Goal: Information Seeking & Learning: Learn about a topic

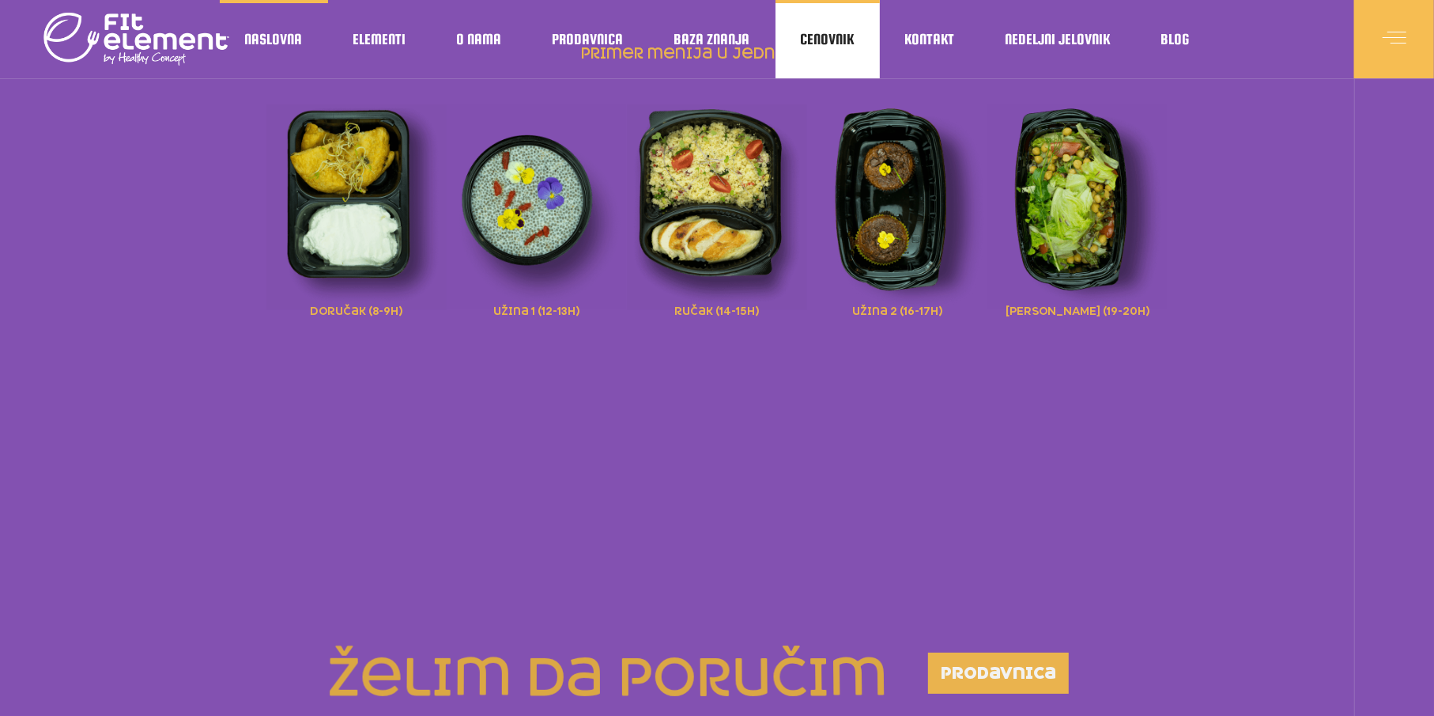
click at [837, 36] on span "Cenovnik" at bounding box center [828, 40] width 54 height 8
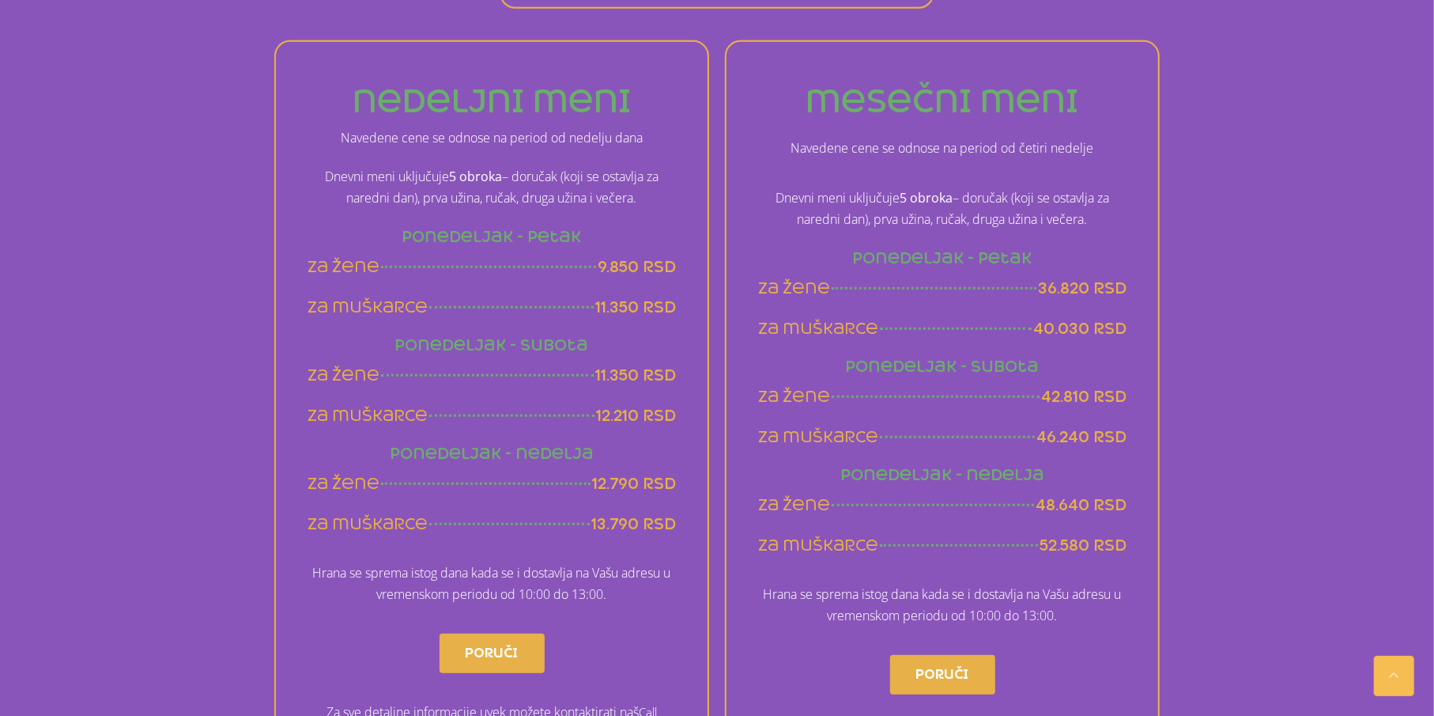
scroll to position [949, 0]
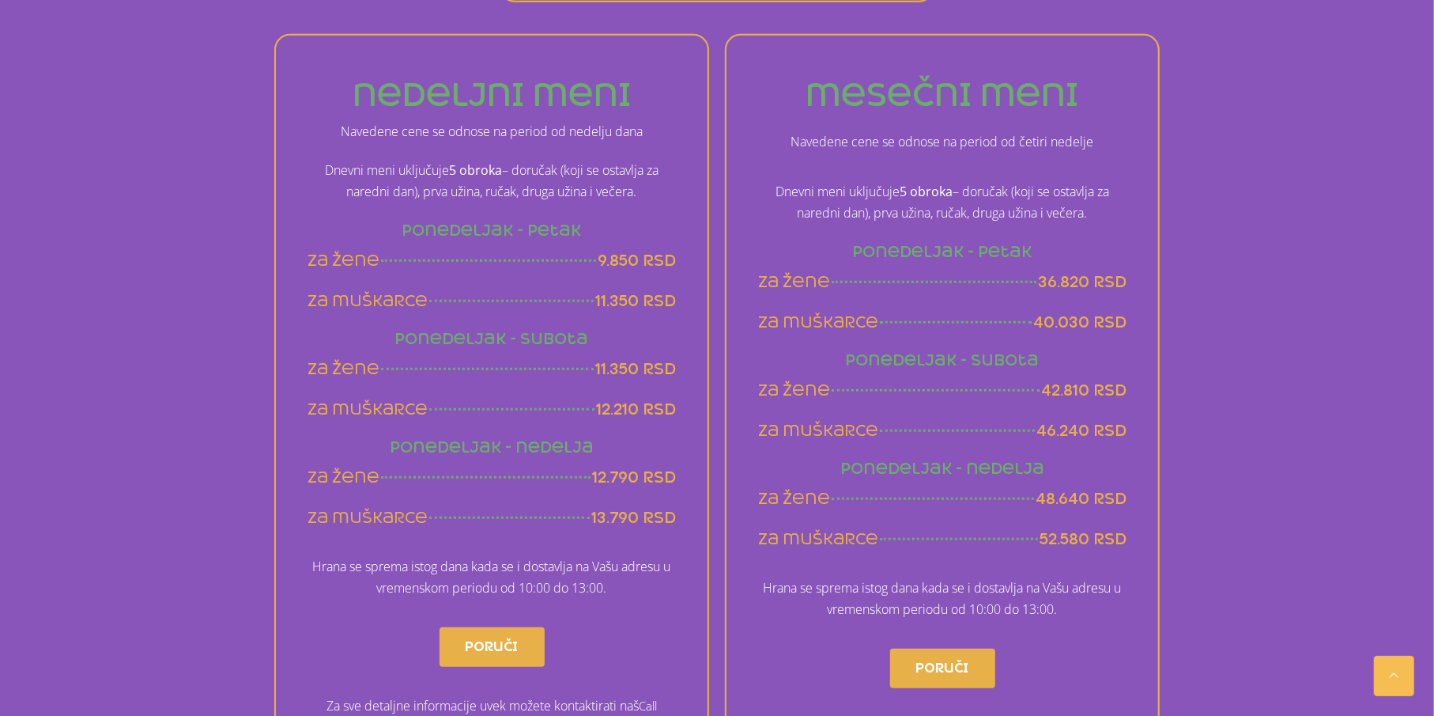
click at [599, 262] on span "9.850 rsd" at bounding box center [637, 261] width 78 height 20
click at [640, 263] on span "9.850 rsd" at bounding box center [637, 261] width 78 height 20
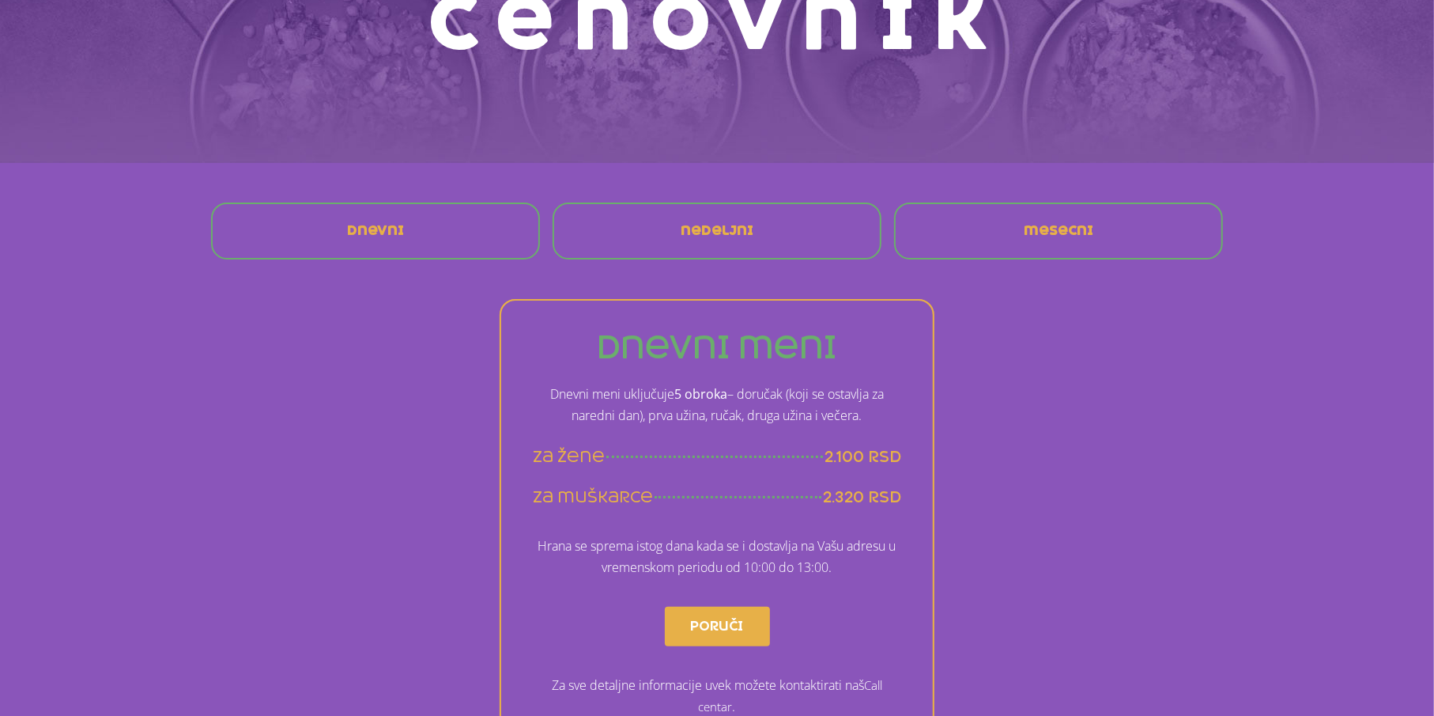
scroll to position [0, 0]
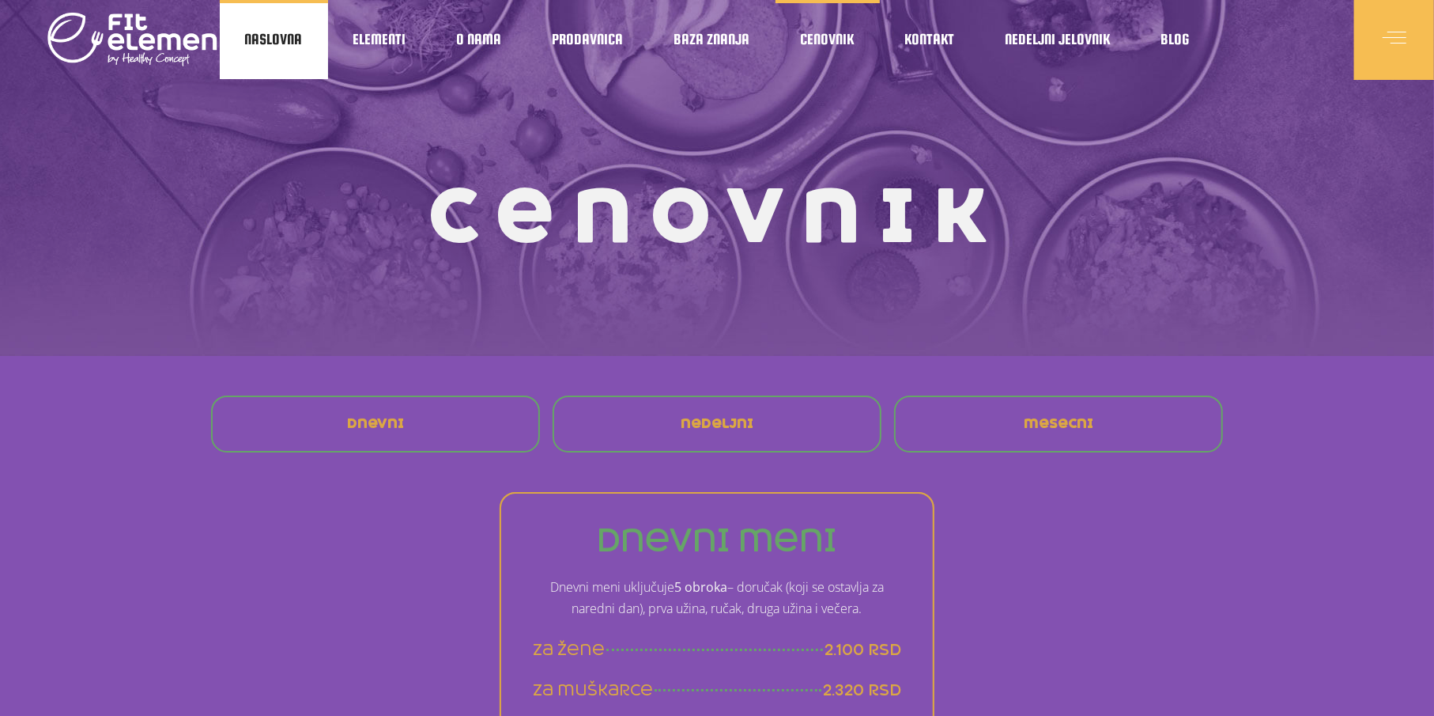
click at [281, 51] on link "Naslovna" at bounding box center [274, 39] width 108 height 79
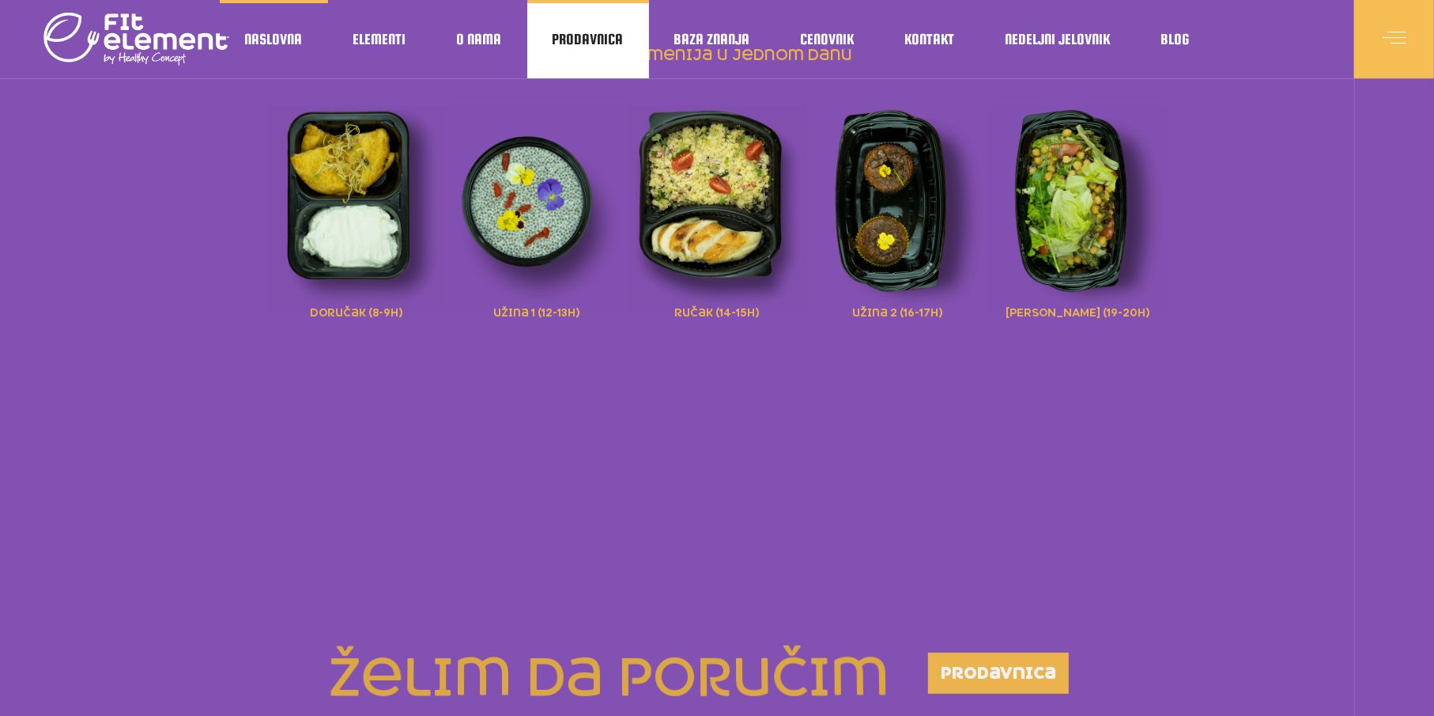
click at [565, 36] on span "Prodavnica" at bounding box center [588, 40] width 71 height 8
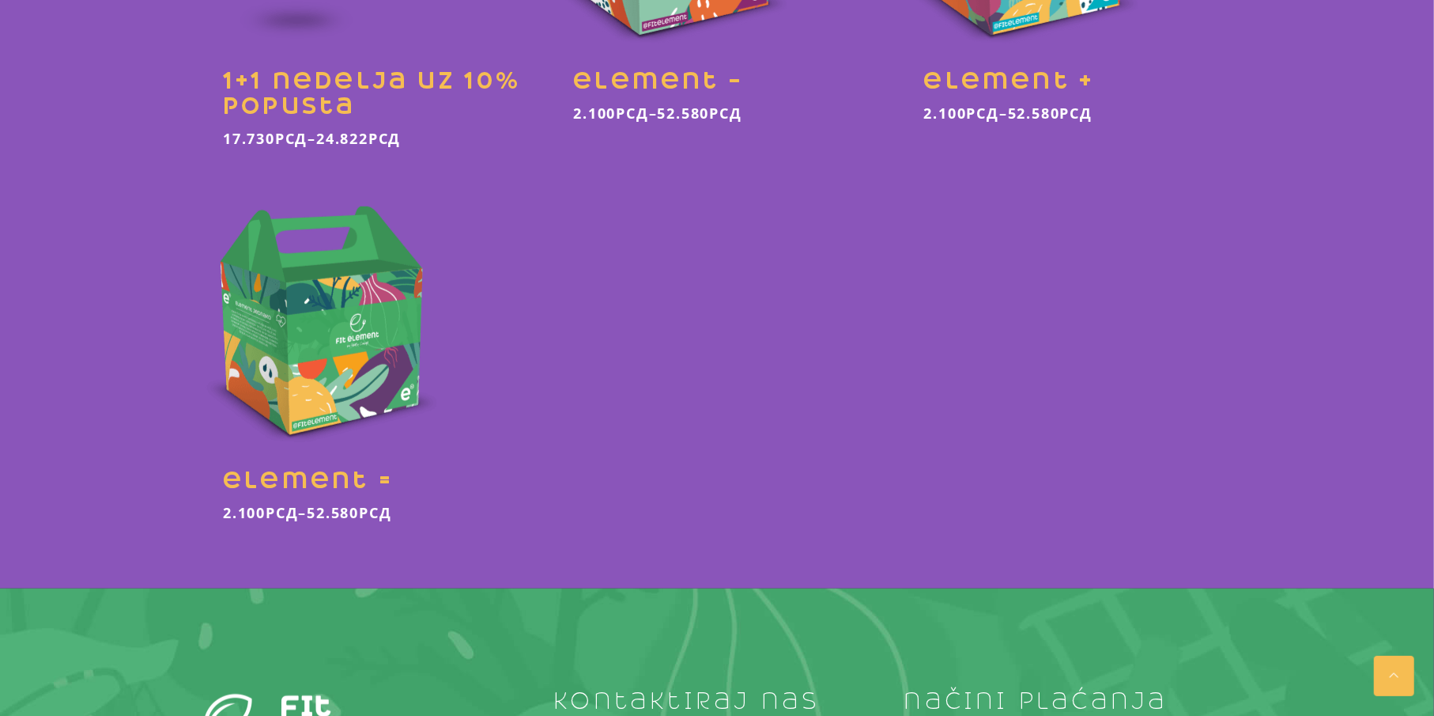
scroll to position [712, 0]
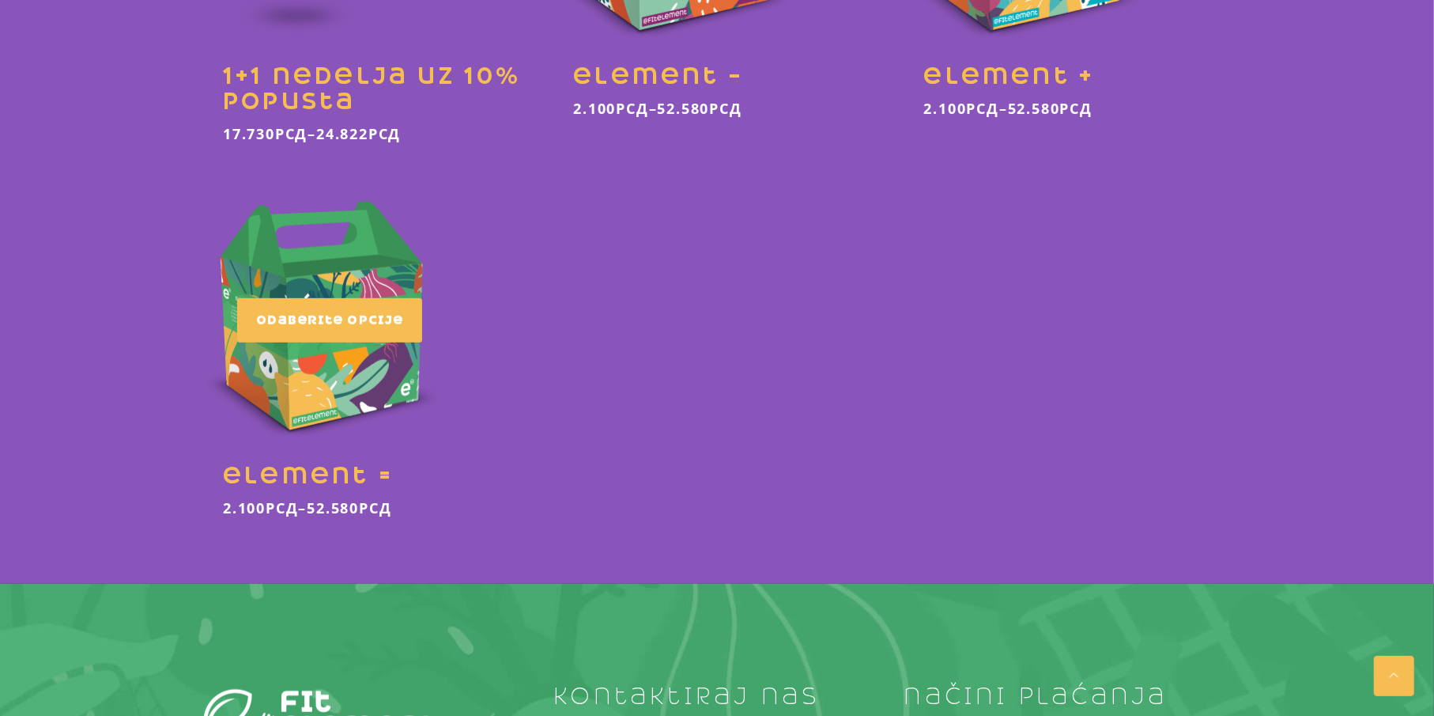
click at [330, 366] on link at bounding box center [366, 361] width 327 height 350
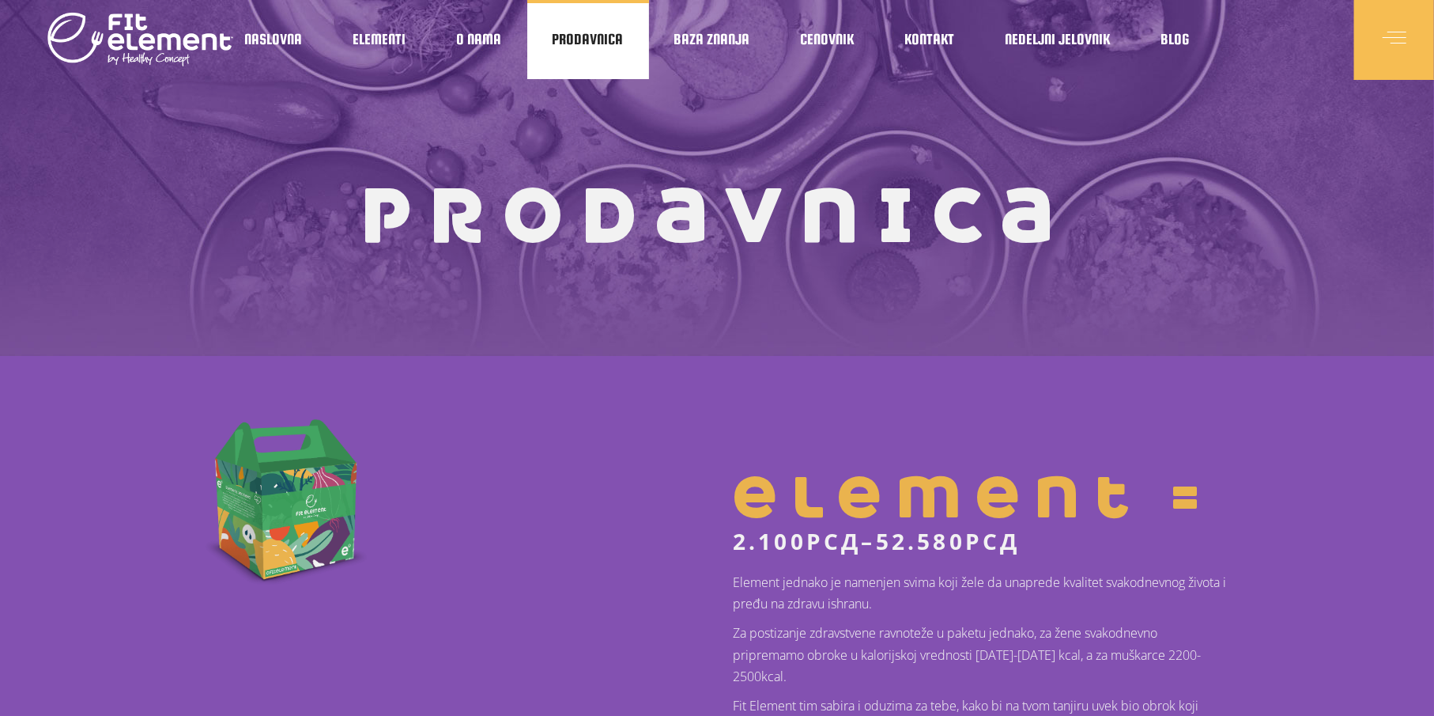
click at [614, 61] on link "Prodavnica" at bounding box center [588, 39] width 122 height 79
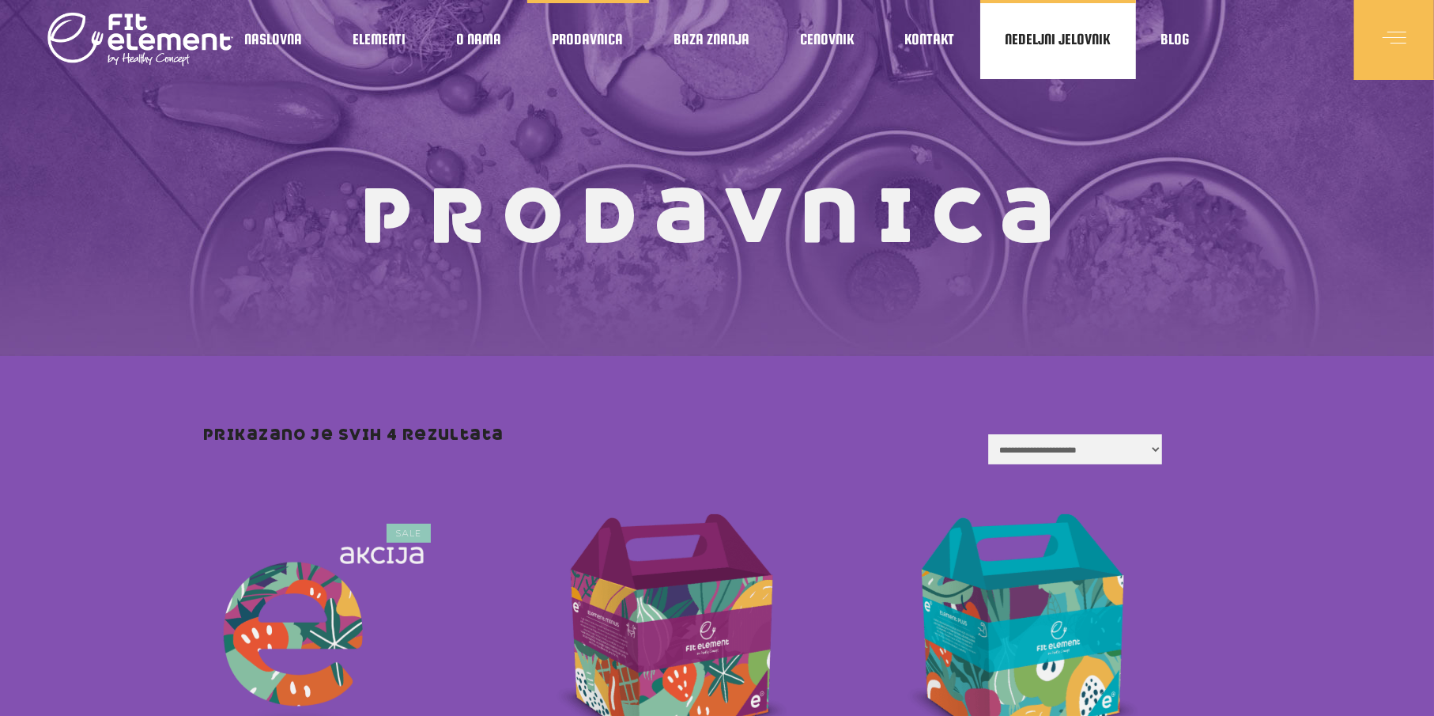
click at [1093, 22] on link "Nedeljni jelovnik" at bounding box center [1058, 39] width 156 height 79
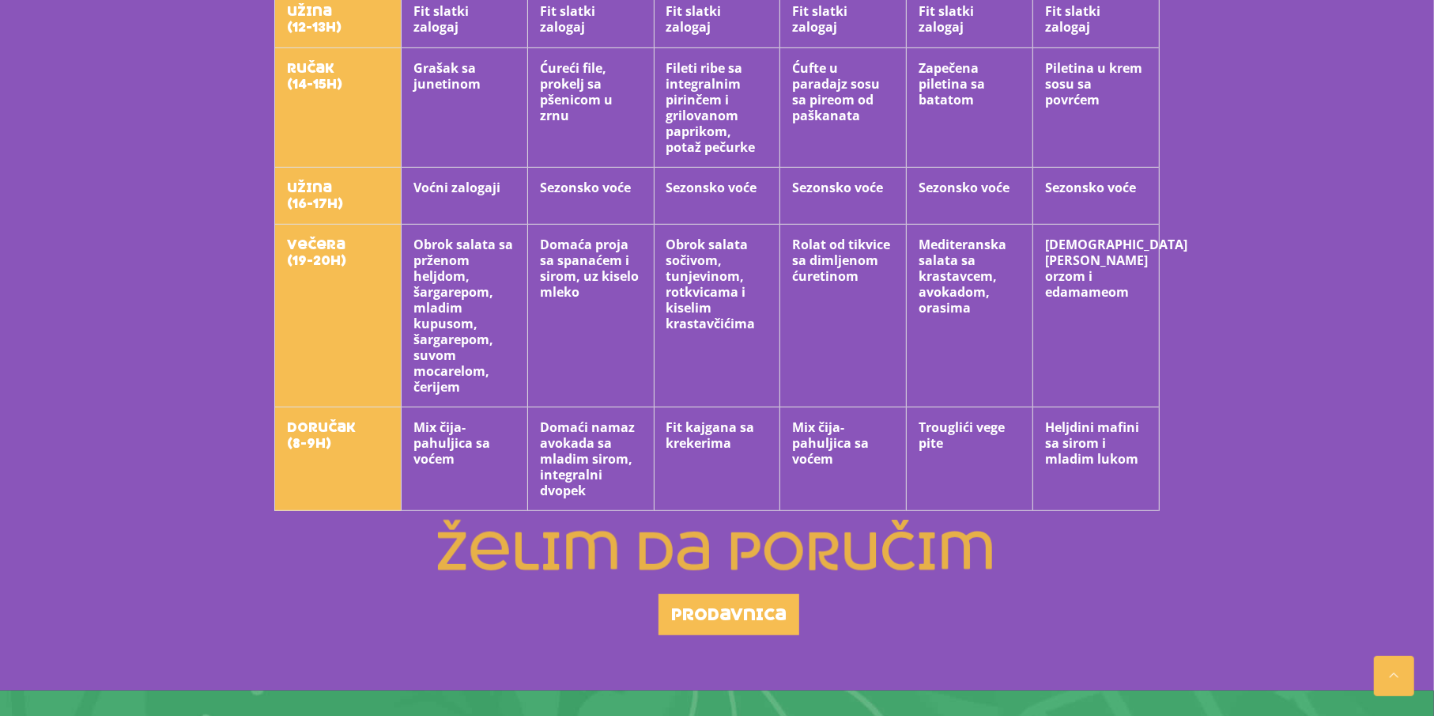
scroll to position [553, 0]
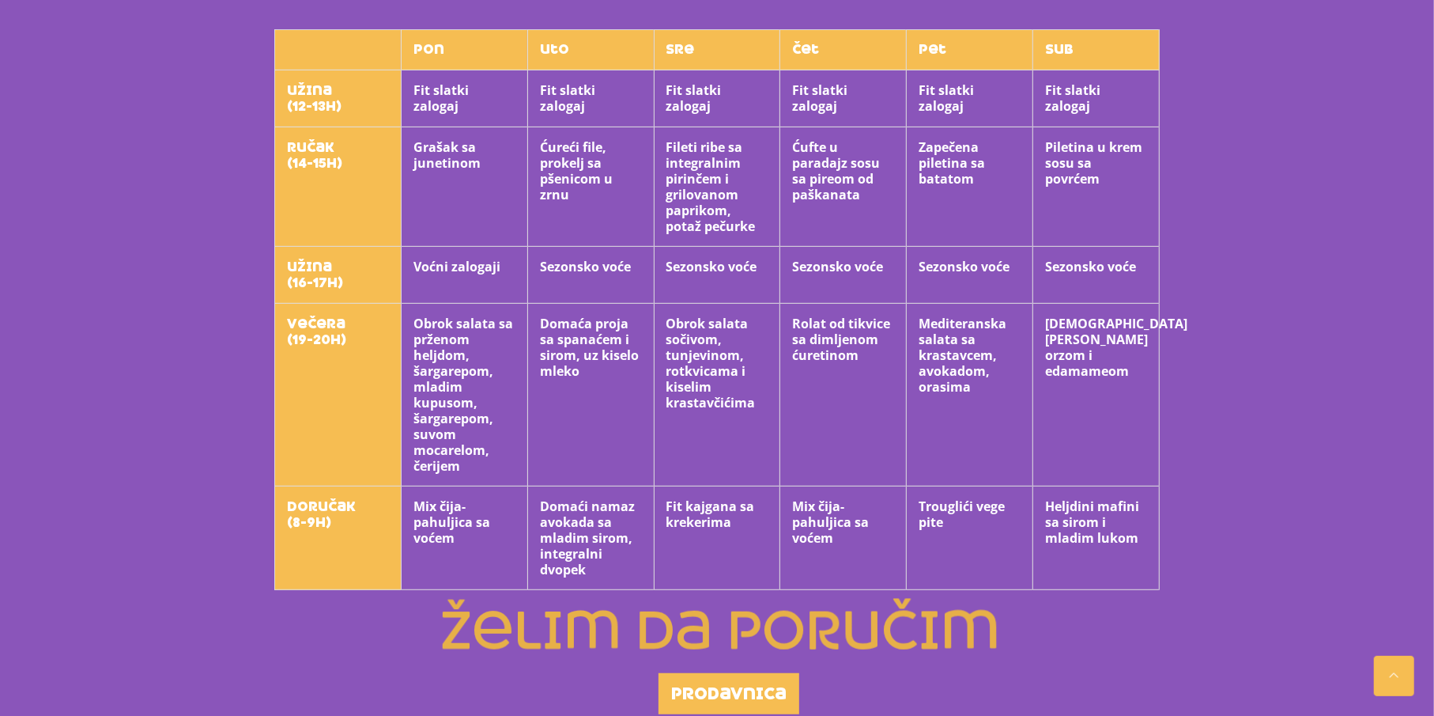
click at [130, 285] on div "Nedeljni jelovnik želim da poručim 12.05-17.05.2025. ponedeljak užina (12-13h) …" at bounding box center [717, 108] width 1434 height 1323
drag, startPoint x: 482, startPoint y: 353, endPoint x: 498, endPoint y: 463, distance: 111.8
click at [498, 463] on th "Obrok salata sa prženom heljdom, šargarepom, mladim kupusom, šargarepom, suvom …" at bounding box center [464, 395] width 127 height 183
click at [500, 463] on th "Obrok salata sa prženom heljdom, šargarepom, mladim kupusom, šargarepom, suvom …" at bounding box center [464, 395] width 127 height 183
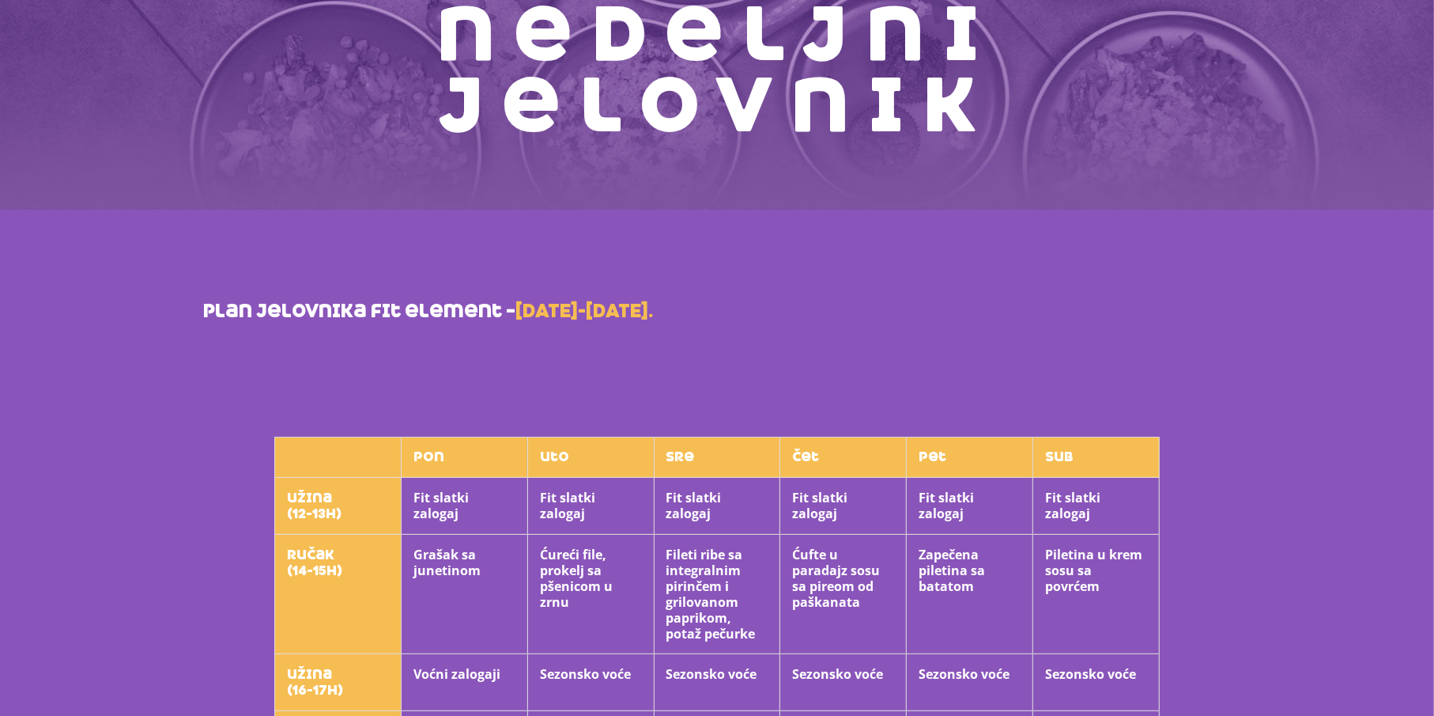
scroll to position [0, 0]
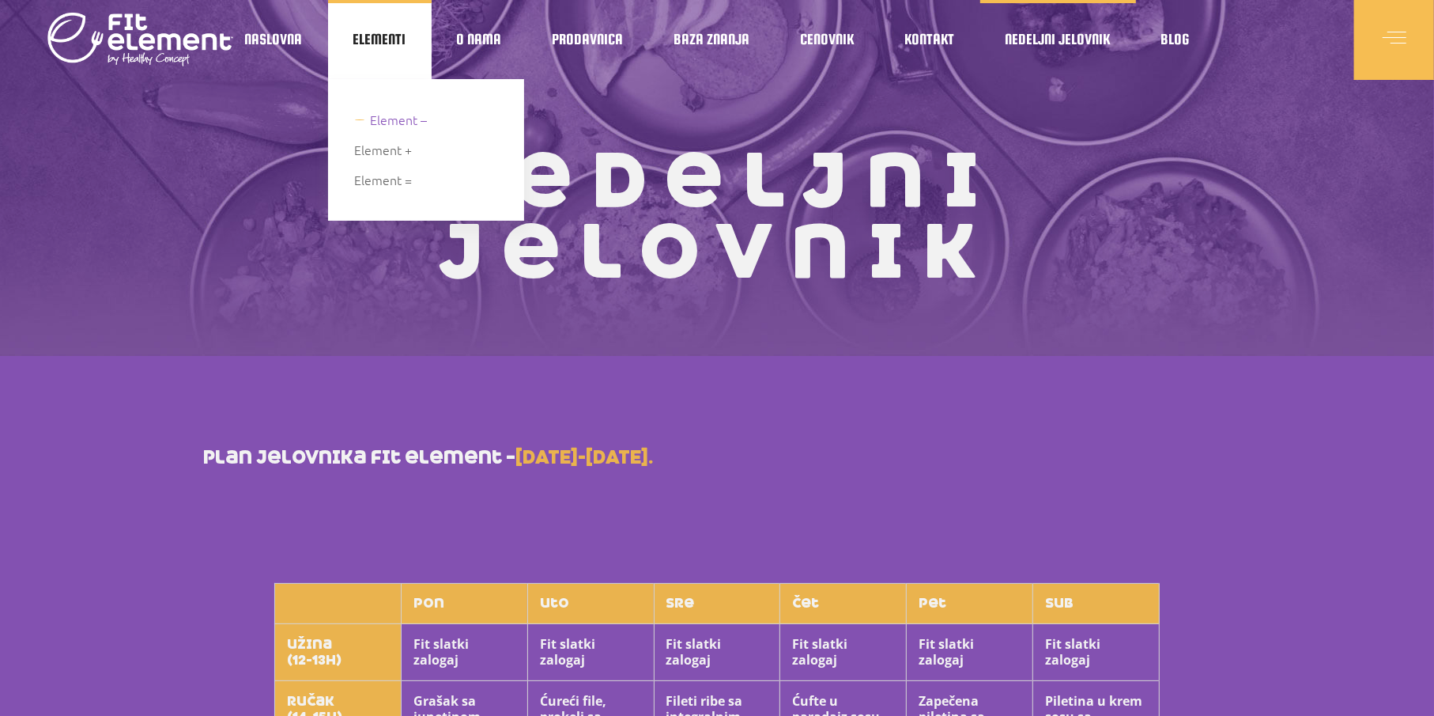
click at [376, 127] on span "Element –" at bounding box center [399, 119] width 57 height 21
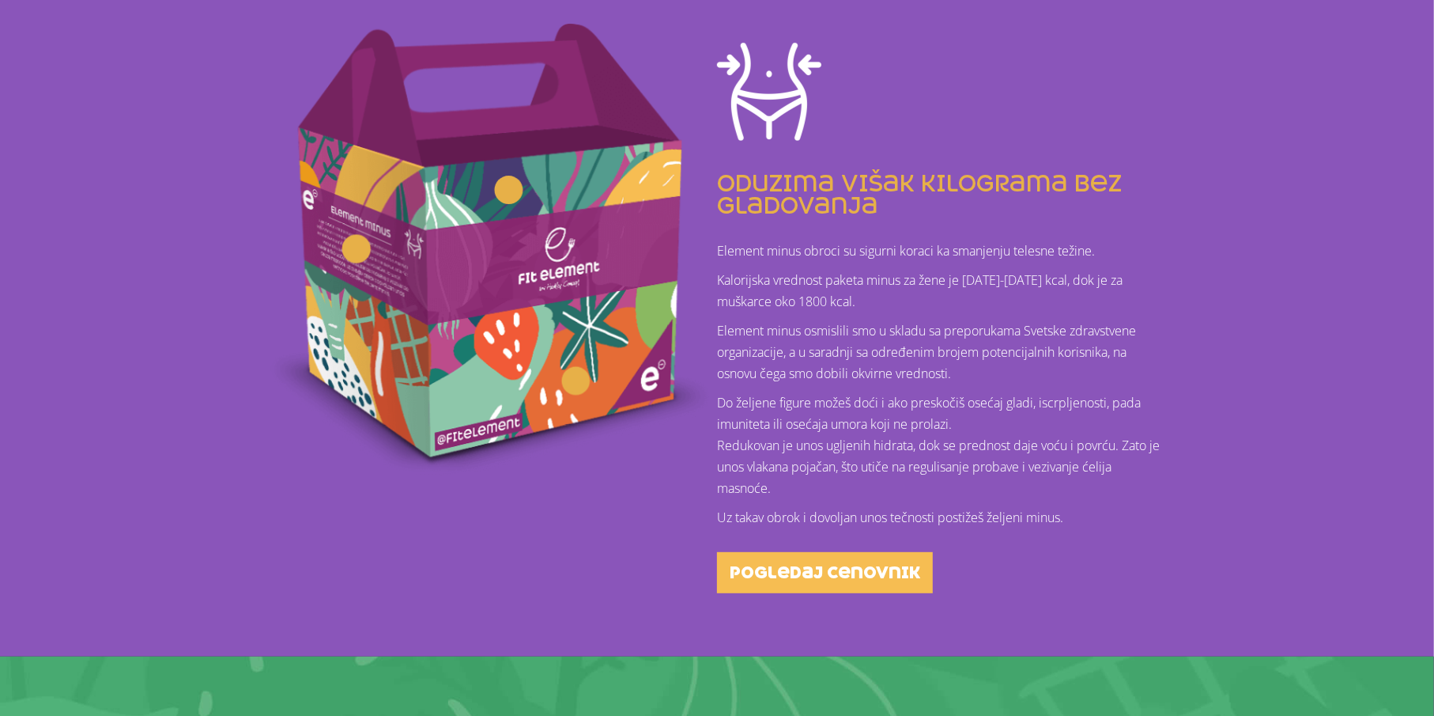
scroll to position [474, 0]
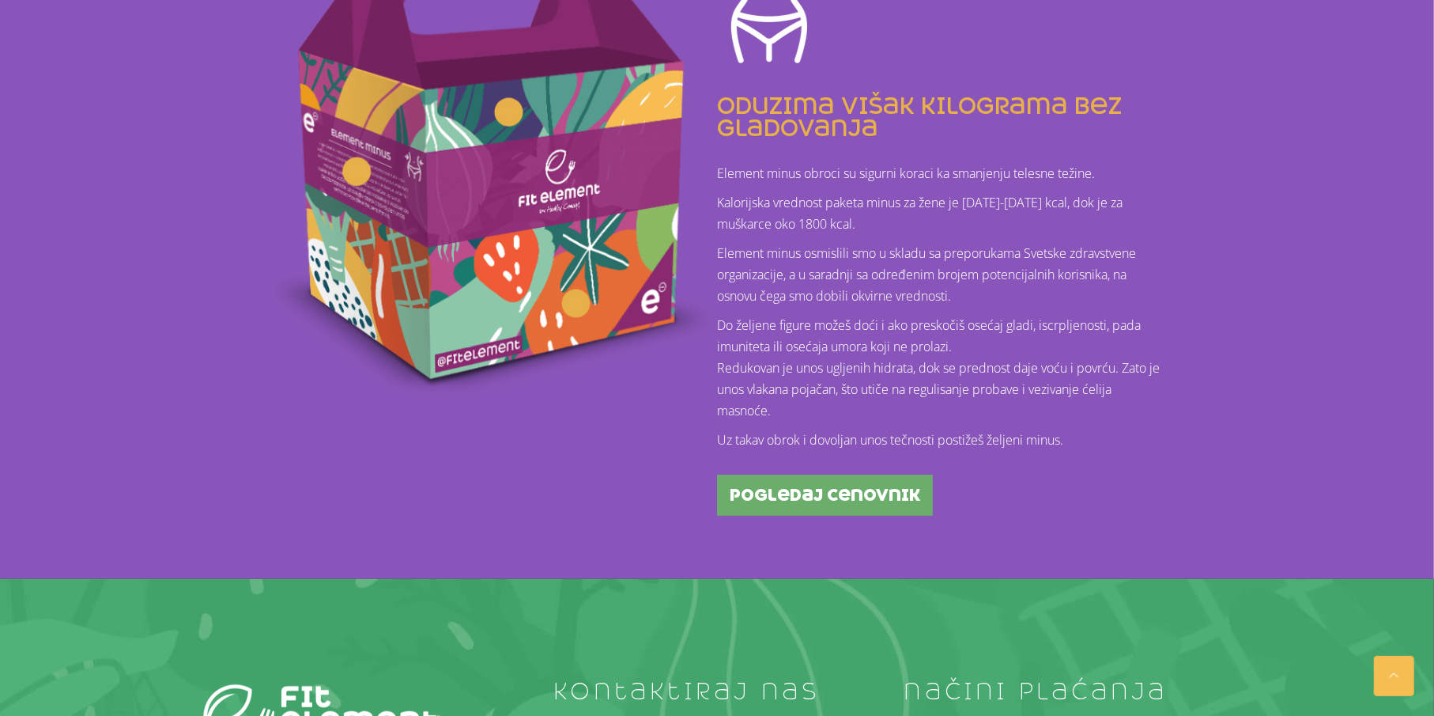
click at [822, 487] on span "pogledaj cenovnik" at bounding box center [825, 495] width 191 height 16
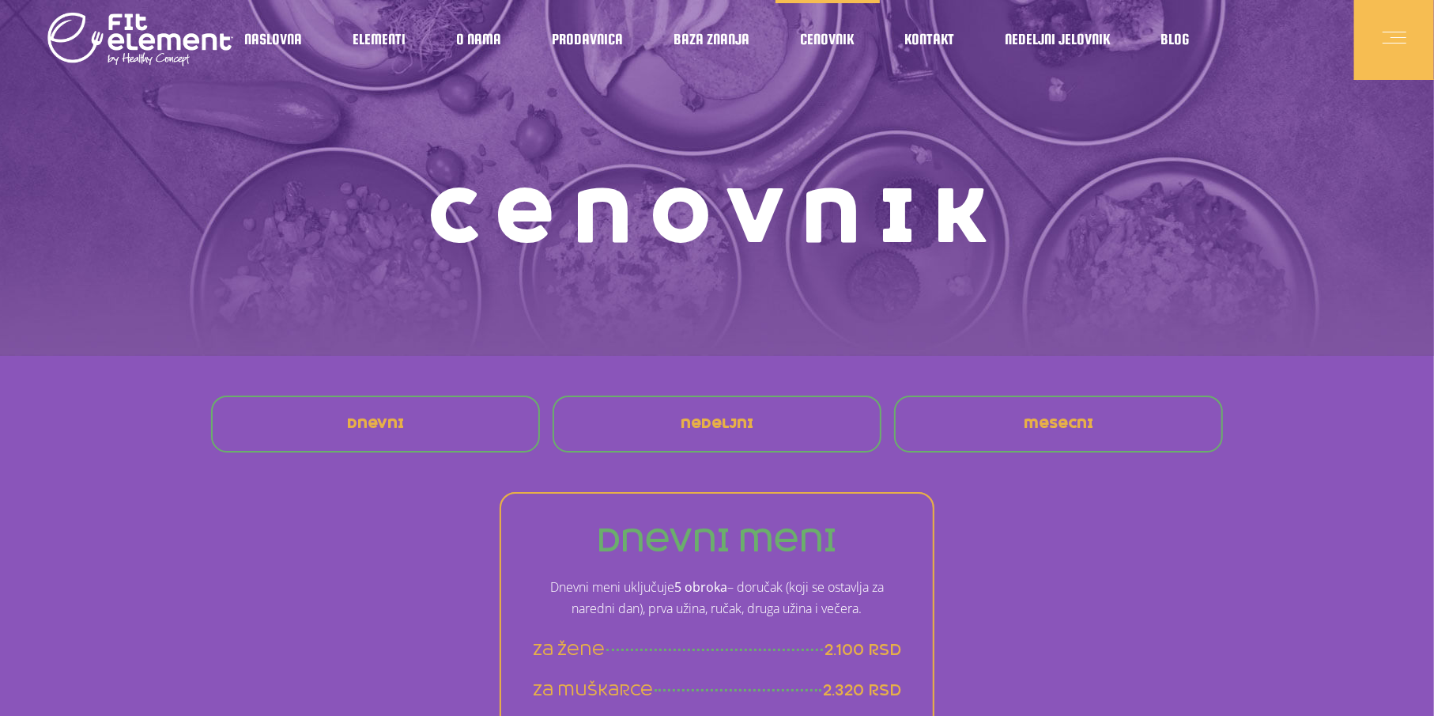
click at [1407, 32] on span at bounding box center [1395, 40] width 24 height 24
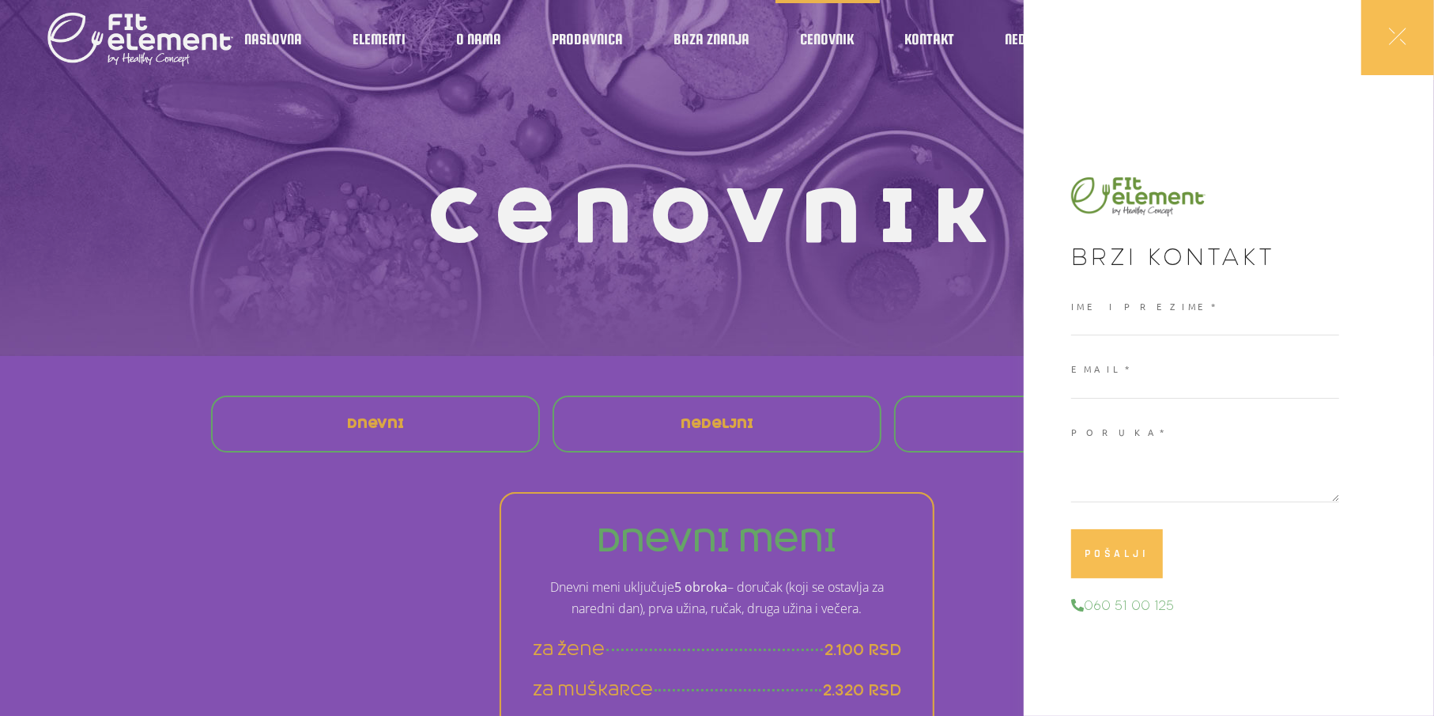
click at [935, 247] on div at bounding box center [717, 358] width 1434 height 716
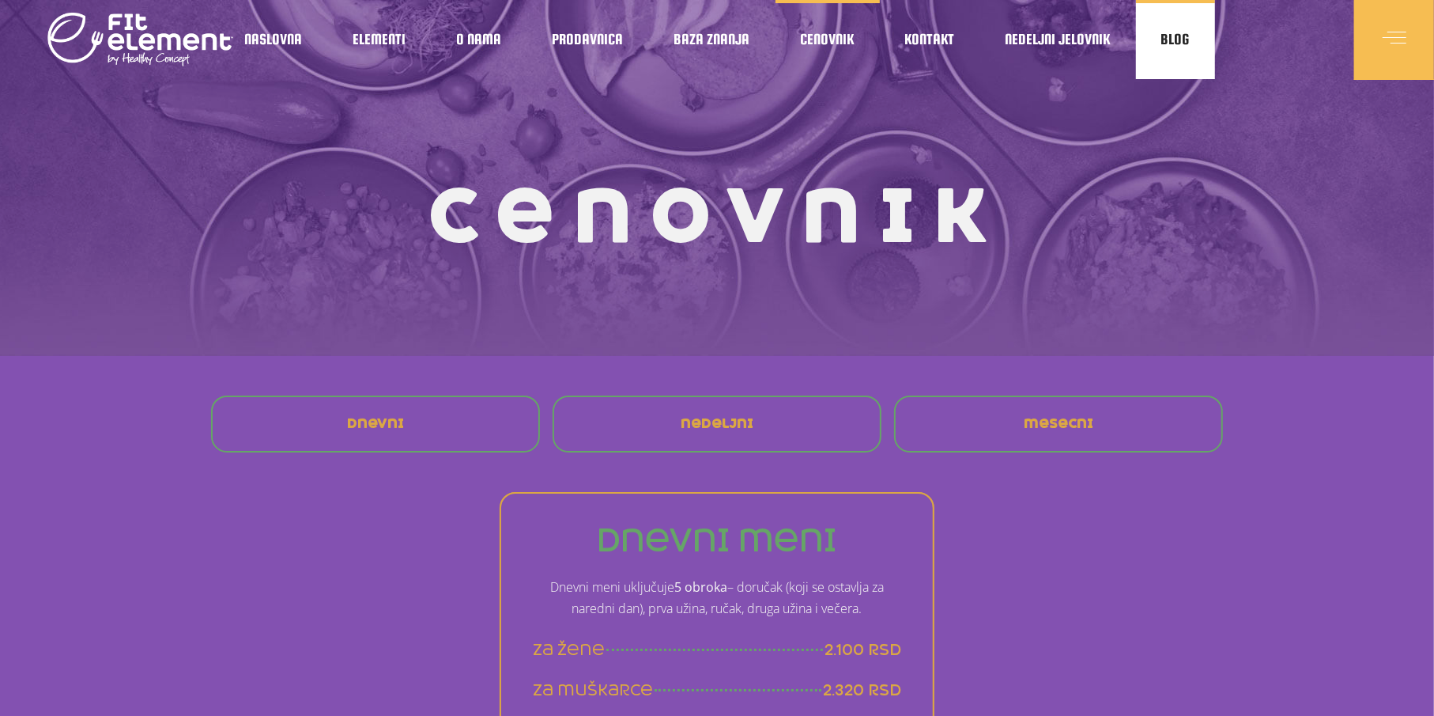
click at [1187, 36] on span "Blog" at bounding box center [1175, 40] width 28 height 8
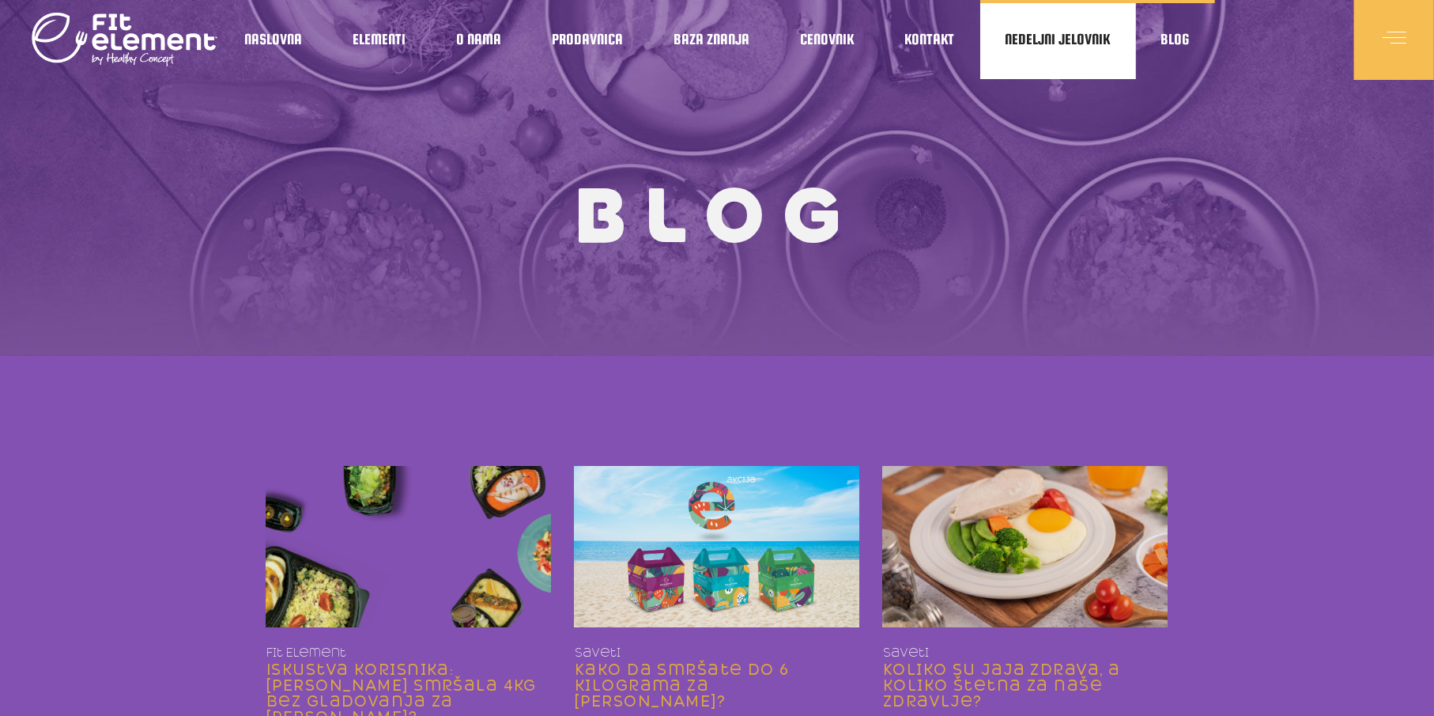
click at [1107, 26] on link "Nedeljni jelovnik" at bounding box center [1058, 39] width 156 height 79
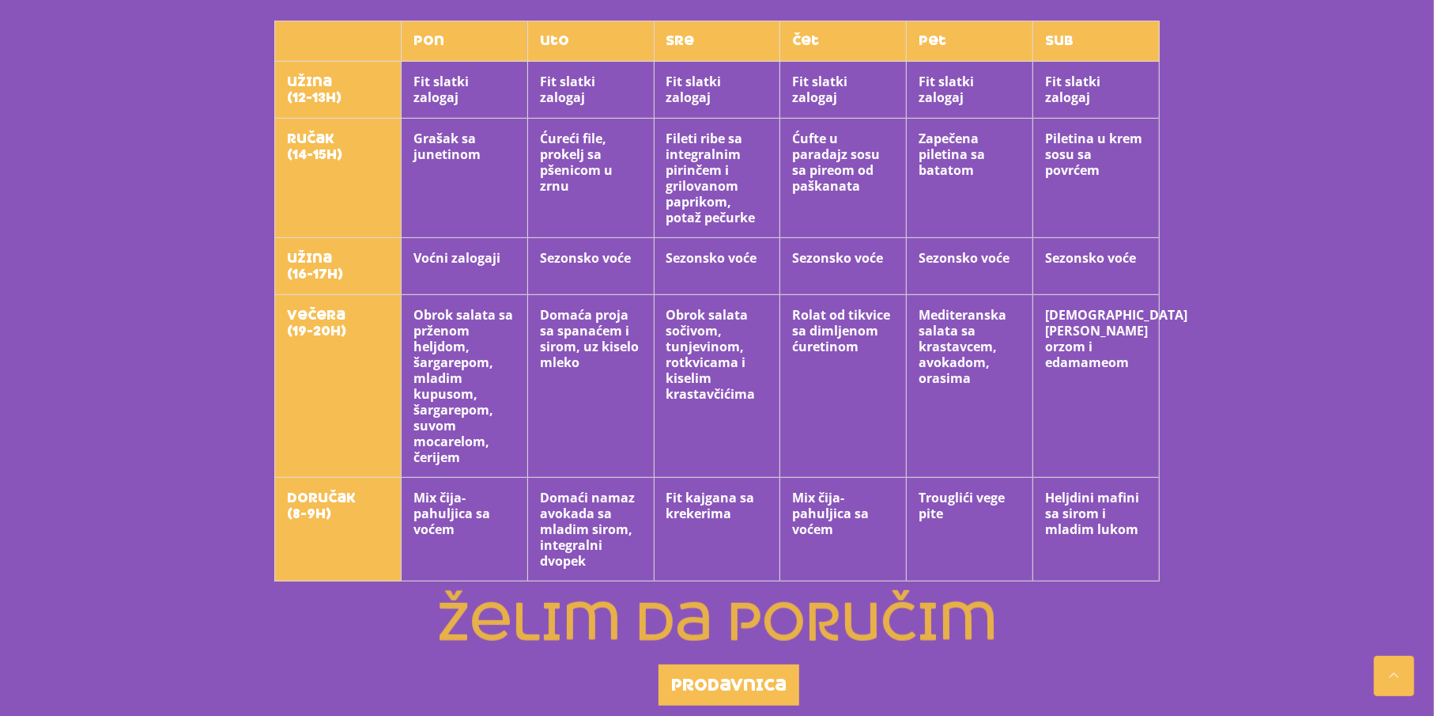
scroll to position [471, 0]
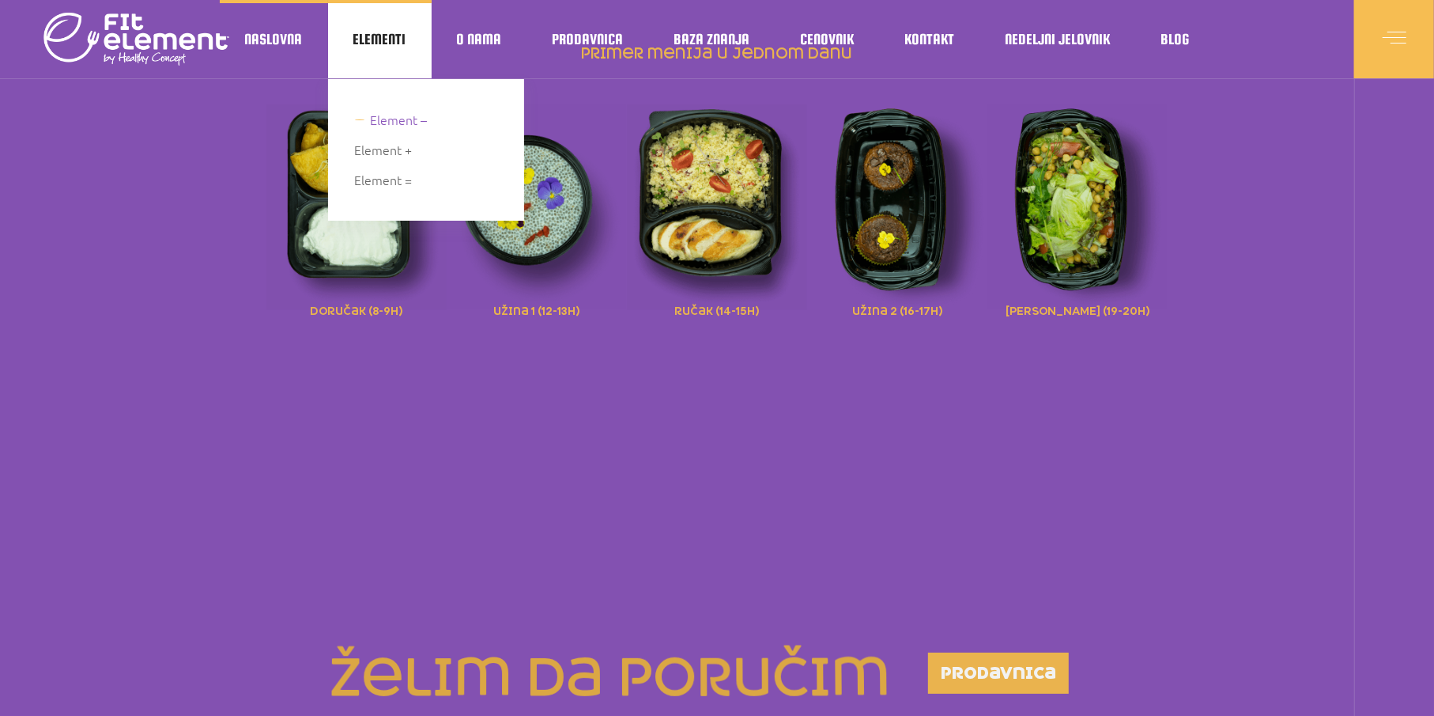
click at [385, 115] on span "Element –" at bounding box center [399, 119] width 57 height 21
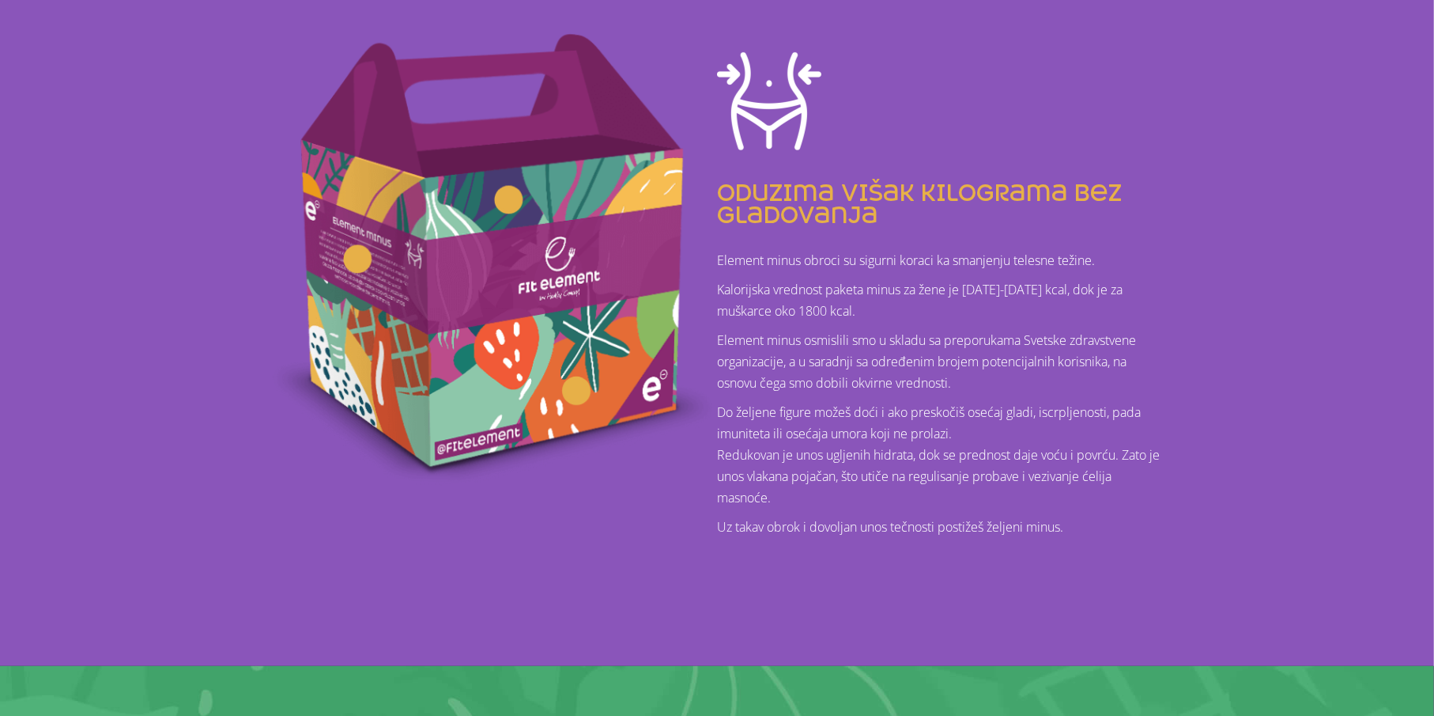
scroll to position [474, 0]
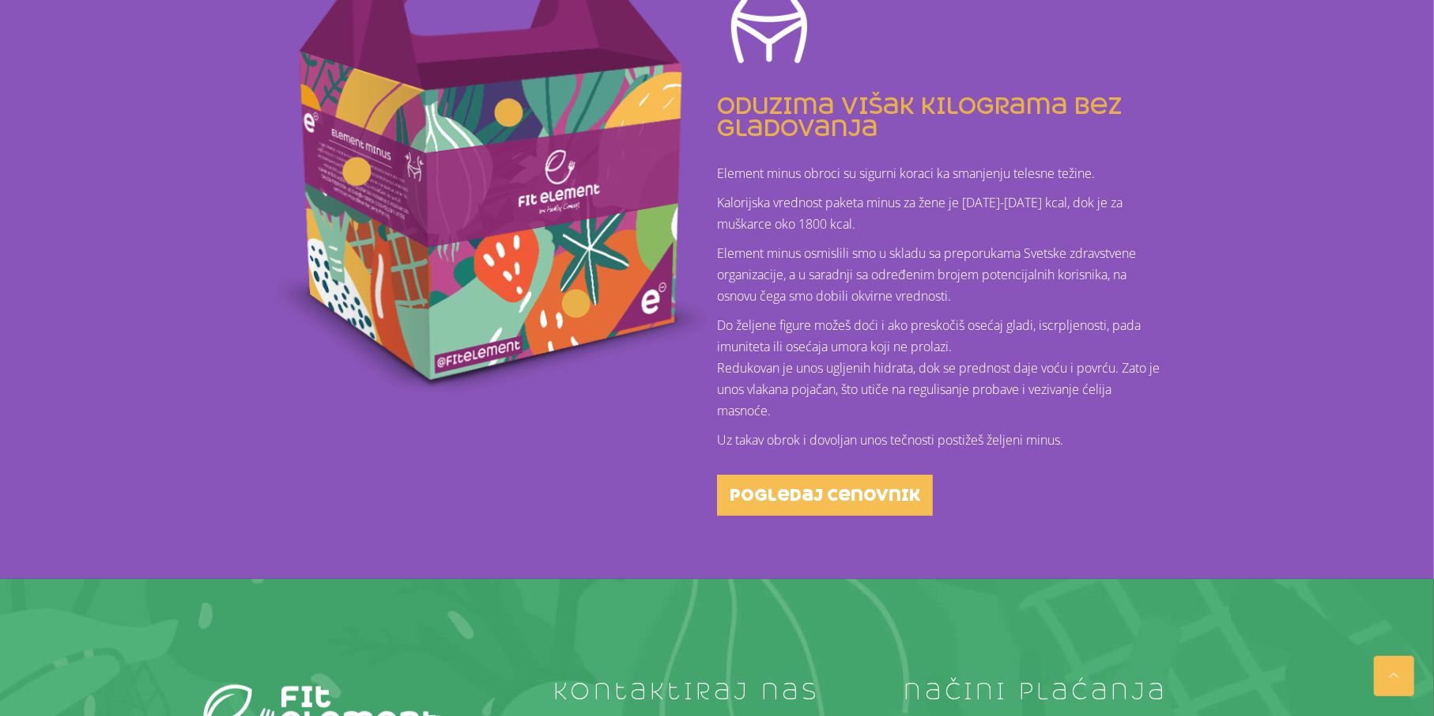
click at [997, 194] on p "Kalorijska vrednost paketa minus za žene je 1200-1300 kcal, dok je za muškarce …" at bounding box center [942, 213] width 451 height 43
click at [1036, 198] on p "Kalorijska vrednost paketa minus za žene je 1200-1300 kcal, dok je za muškarce …" at bounding box center [942, 213] width 451 height 43
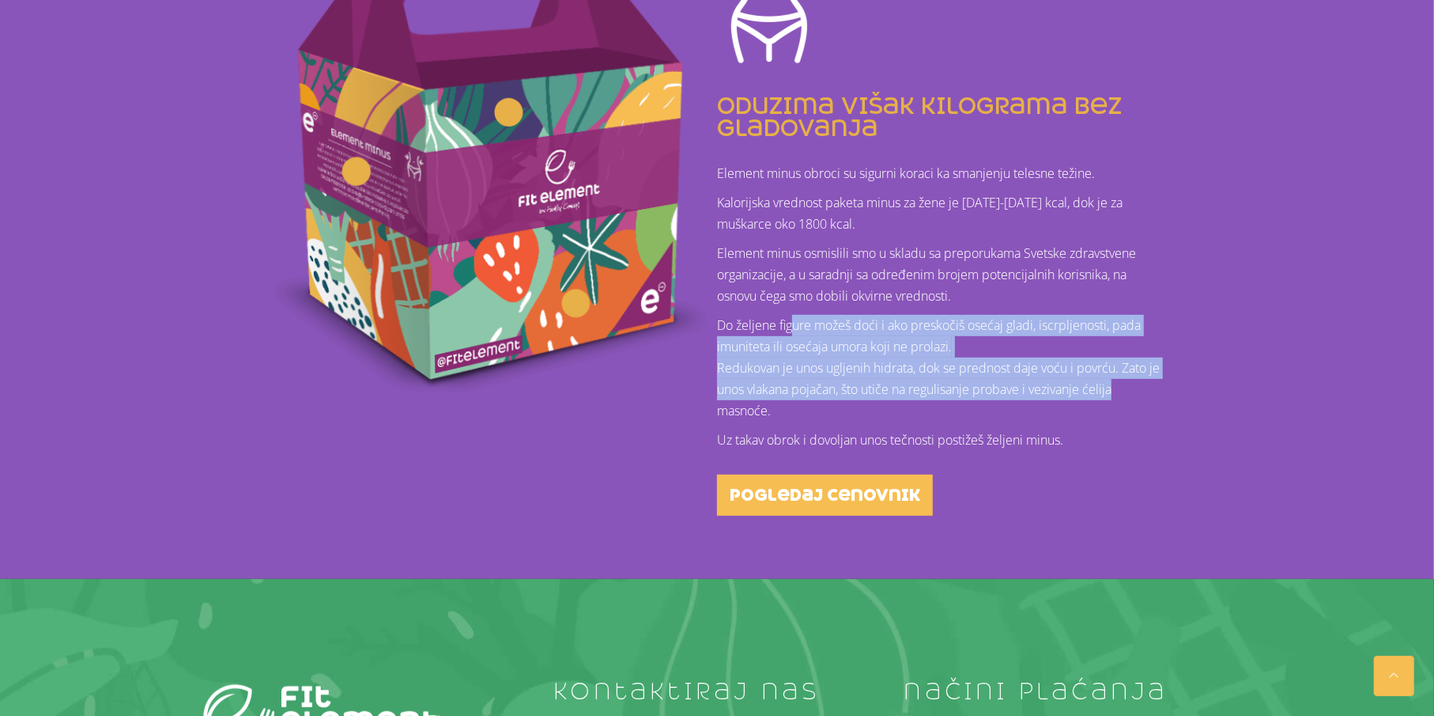
drag, startPoint x: 793, startPoint y: 320, endPoint x: 1157, endPoint y: 398, distance: 372.6
click at [1157, 398] on p "Do željene figure možeš doći i ako preskočiš osećaj gladi, iscrpljenosti, pada …" at bounding box center [942, 368] width 451 height 107
click at [1117, 377] on p "Do željene figure možeš doći i ako preskočiš osećaj gladi, iscrpljenosti, pada …" at bounding box center [942, 368] width 451 height 107
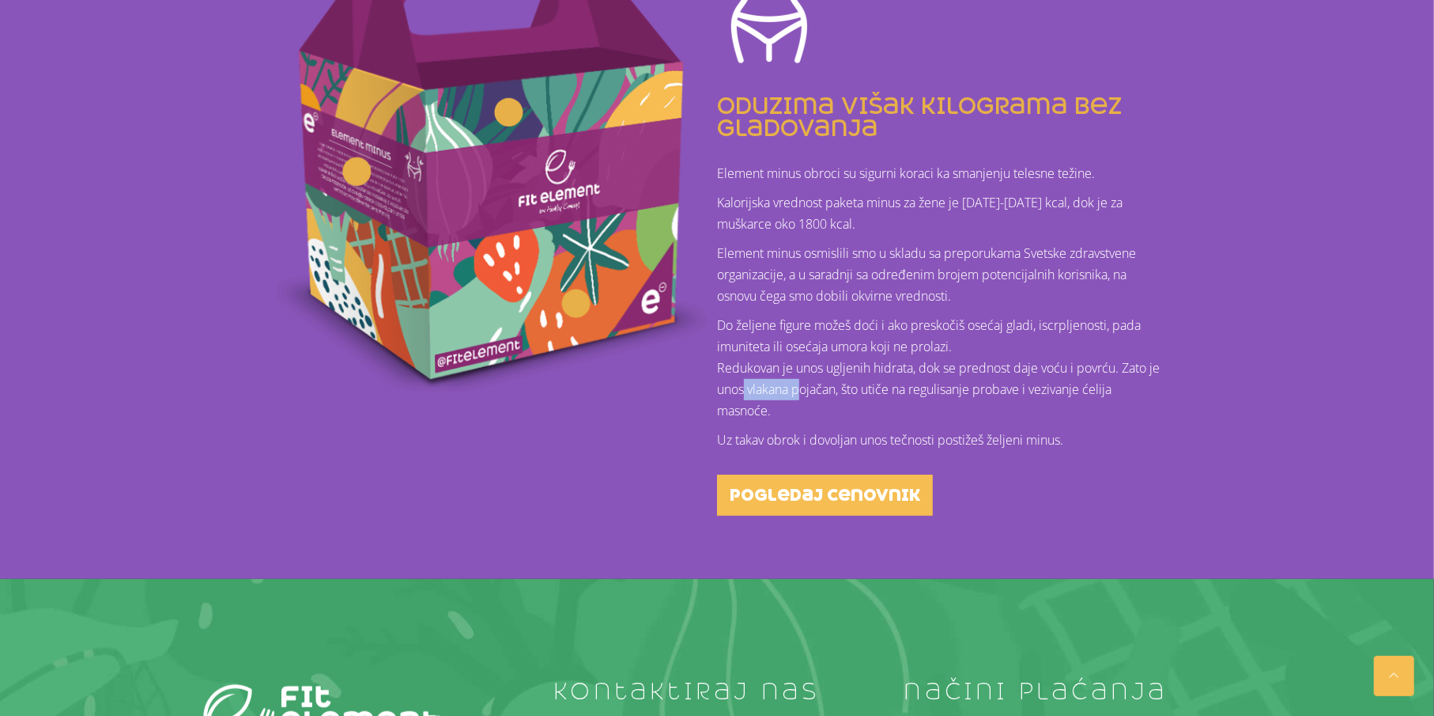
drag, startPoint x: 743, startPoint y: 387, endPoint x: 799, endPoint y: 390, distance: 55.4
click at [799, 390] on p "Do željene figure možeš doći i ako preskočiš osećaj gladi, iscrpljenosti, pada …" at bounding box center [942, 368] width 451 height 107
click at [954, 387] on p "Do željene figure možeš doći i ako preskočiš osećaj gladi, iscrpljenosti, pada …" at bounding box center [942, 368] width 451 height 107
drag, startPoint x: 930, startPoint y: 391, endPoint x: 1075, endPoint y: 391, distance: 145.5
click at [1059, 391] on p "Do željene figure možeš doći i ako preskočiš osećaj gladi, iscrpljenosti, pada …" at bounding box center [942, 368] width 451 height 107
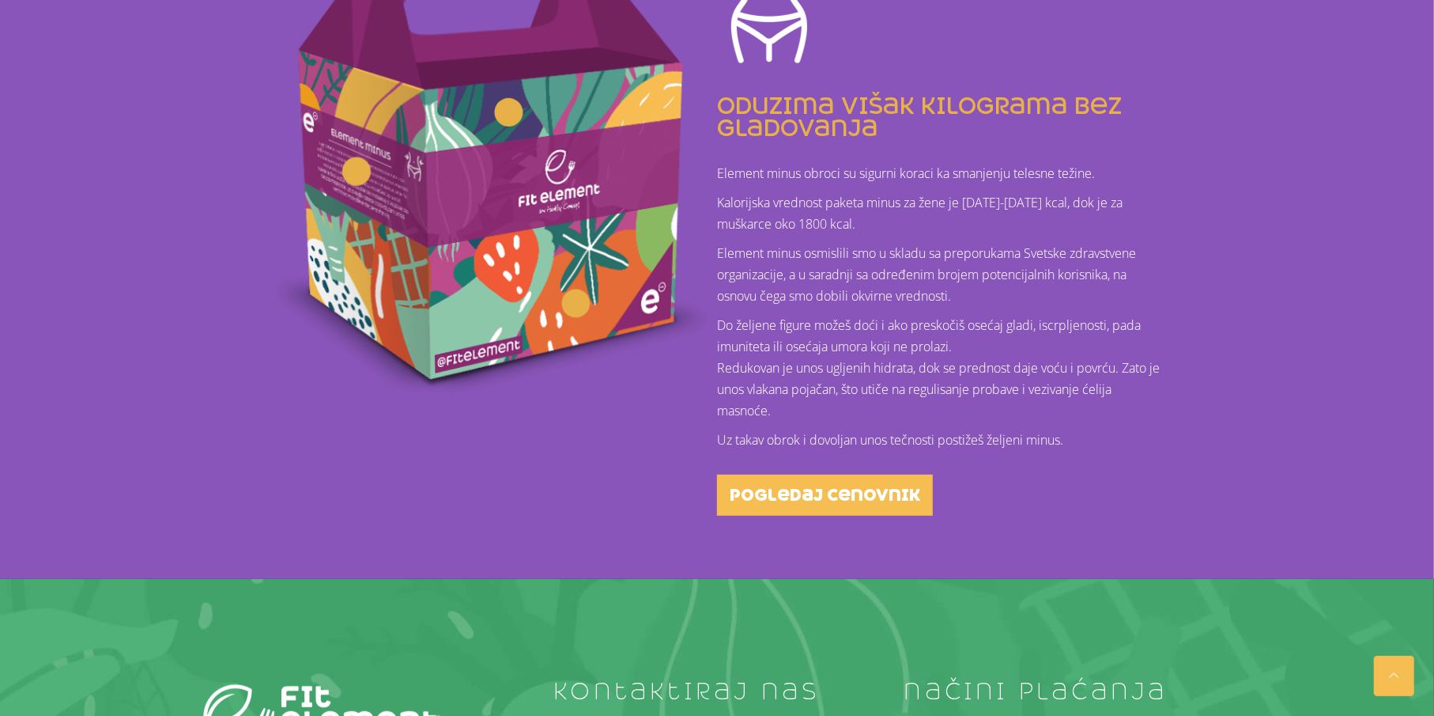
click at [1080, 390] on p "Do željene figure možeš doći i ako preskočiš osećaj gladi, iscrpljenosti, pada …" at bounding box center [942, 368] width 451 height 107
click at [583, 297] on div at bounding box center [575, 303] width 15 height 15
click at [583, 298] on div at bounding box center [576, 304] width 22 height 22
click at [579, 298] on div at bounding box center [576, 304] width 22 height 22
click at [515, 110] on div at bounding box center [508, 112] width 22 height 22
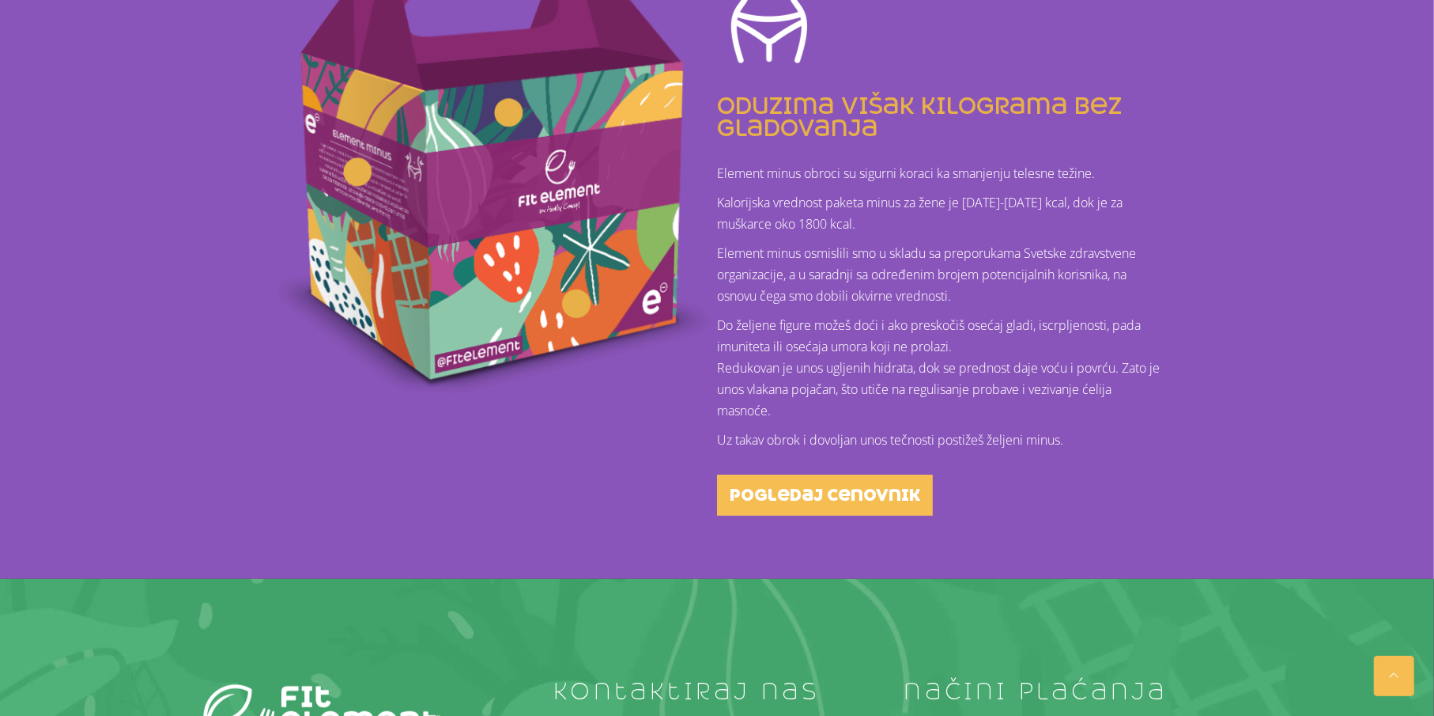
click at [348, 170] on div at bounding box center [357, 171] width 22 height 22
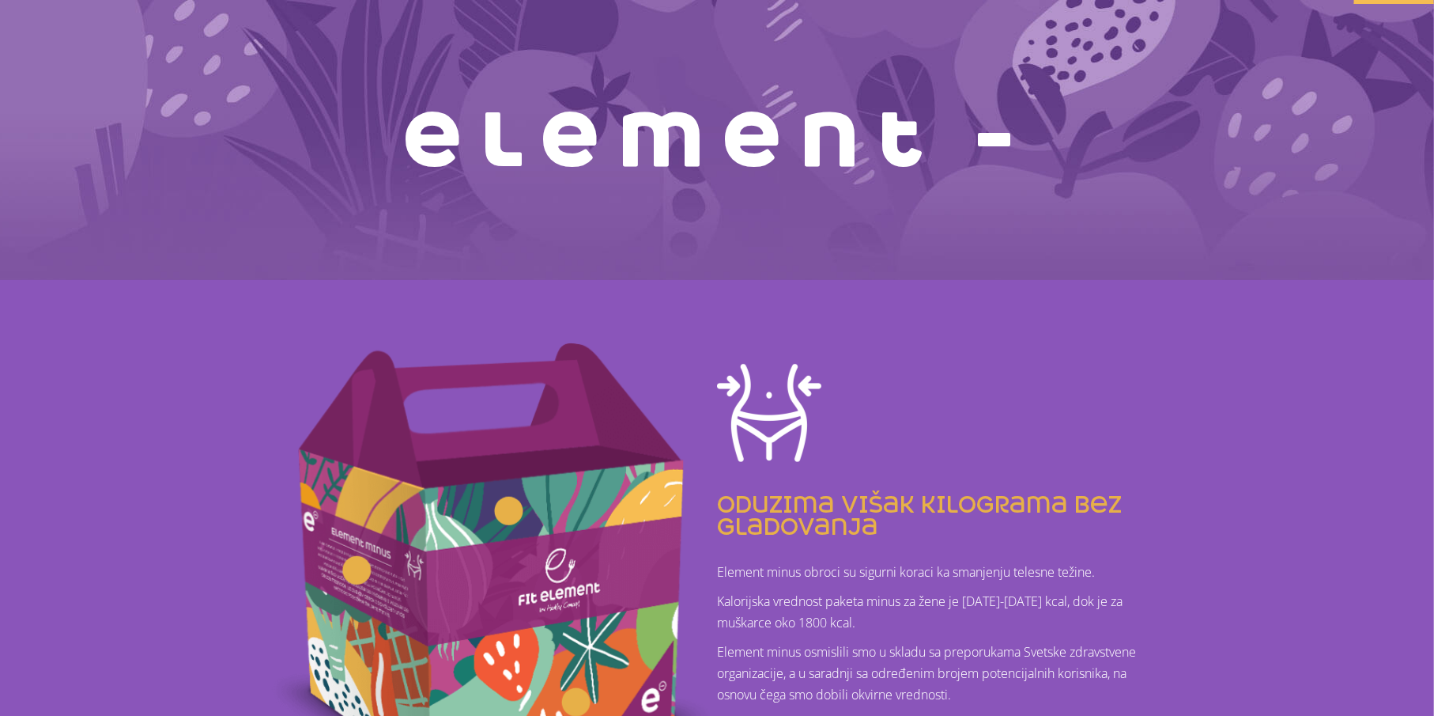
scroll to position [0, 0]
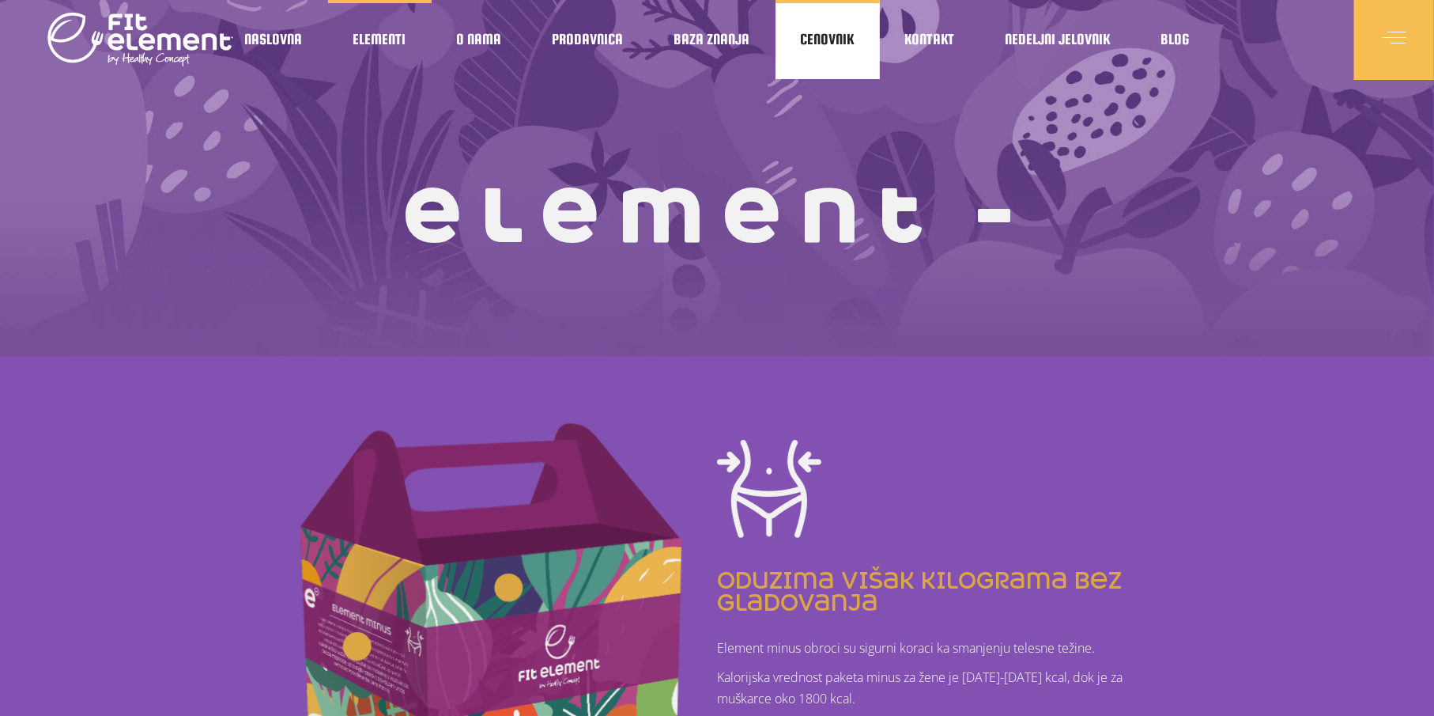
click at [804, 42] on span "Cenovnik" at bounding box center [828, 40] width 54 height 8
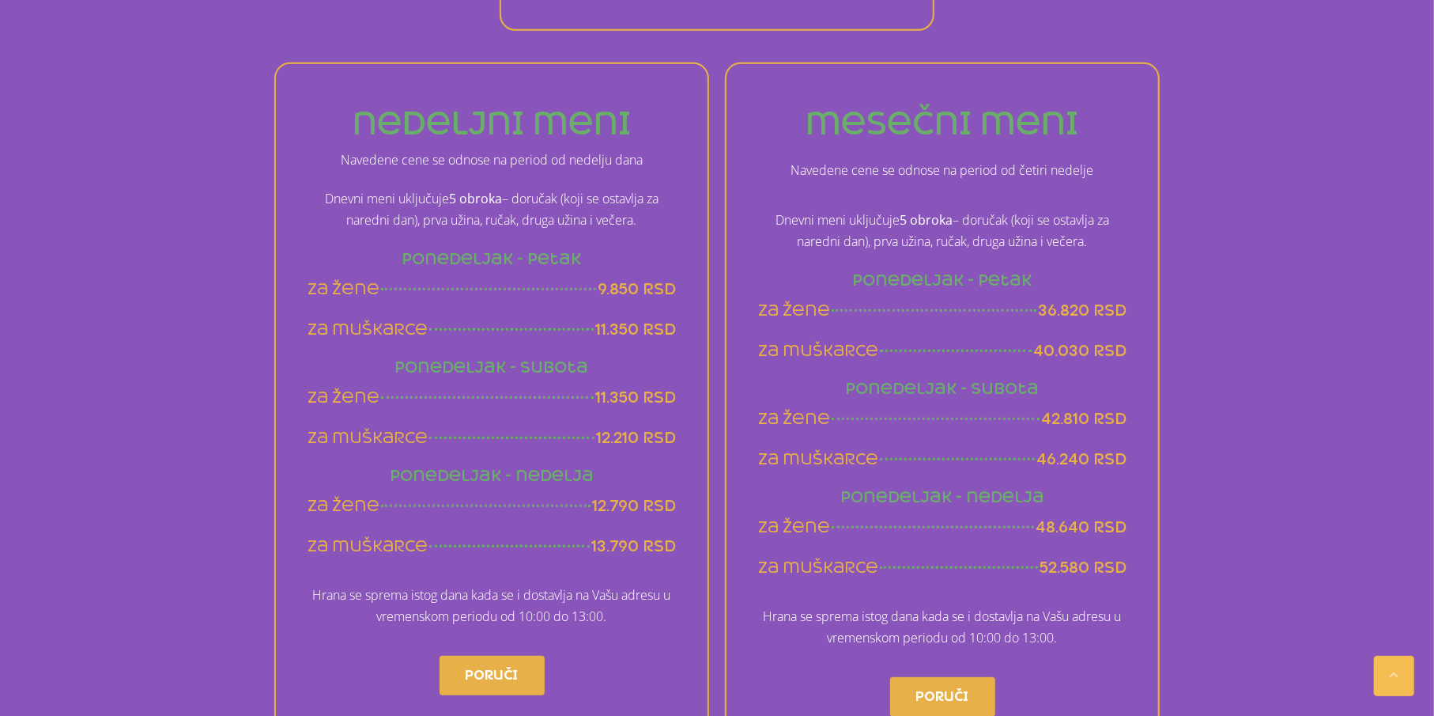
scroll to position [949, 0]
